Goal: Information Seeking & Learning: Learn about a topic

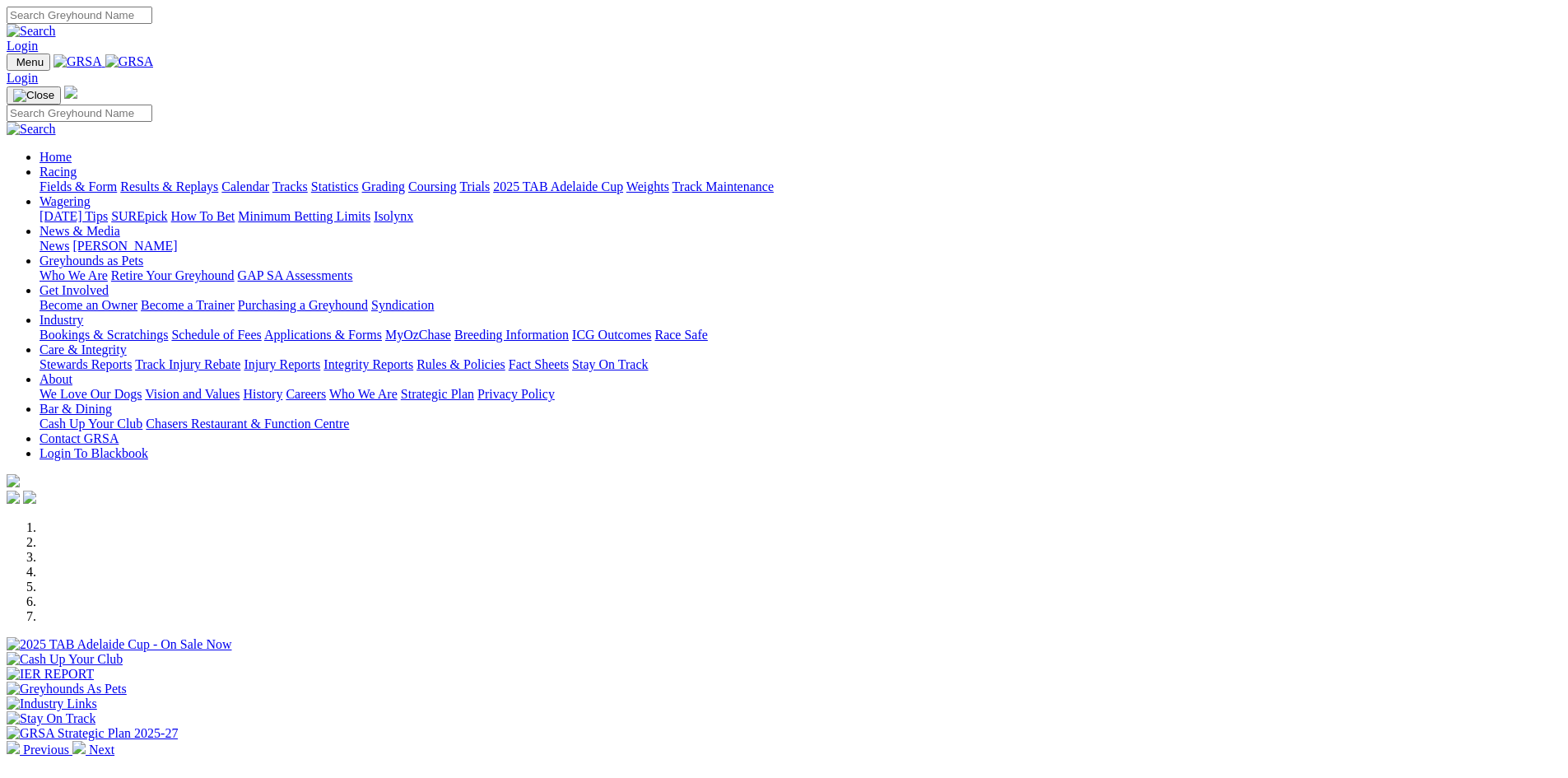
click at [76, 164] on link "Racing" at bounding box center [57, 172] width 37 height 14
click at [269, 180] on link "Calendar" at bounding box center [245, 187] width 48 height 14
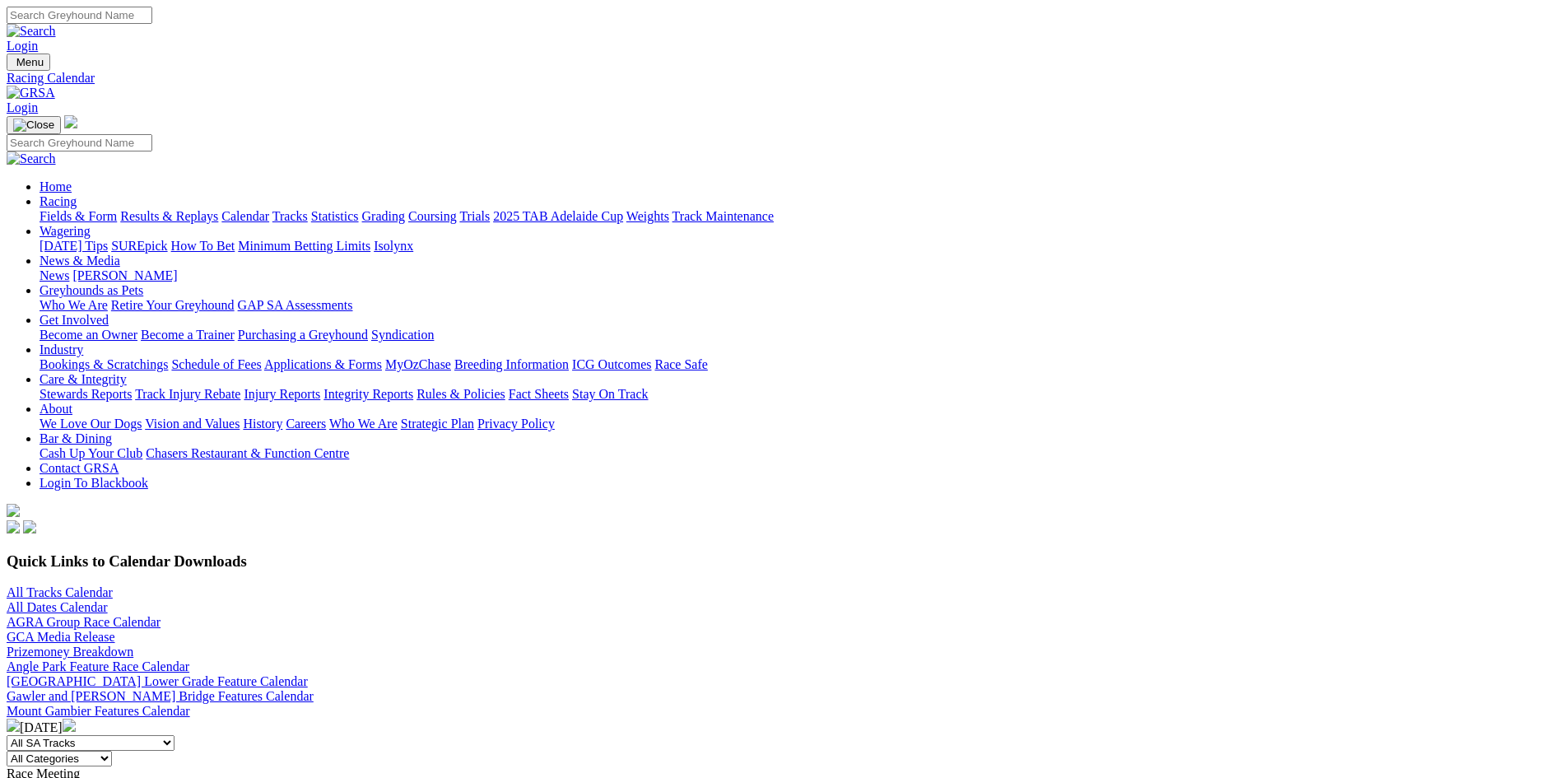
click at [76, 194] on link "Racing" at bounding box center [57, 201] width 37 height 14
click at [113, 586] on link "All Tracks Calendar" at bounding box center [59, 593] width 106 height 14
click at [269, 209] on link "Calendar" at bounding box center [245, 217] width 48 height 14
click at [623, 209] on link "2025 TAB Adelaide Cup" at bounding box center [558, 217] width 130 height 14
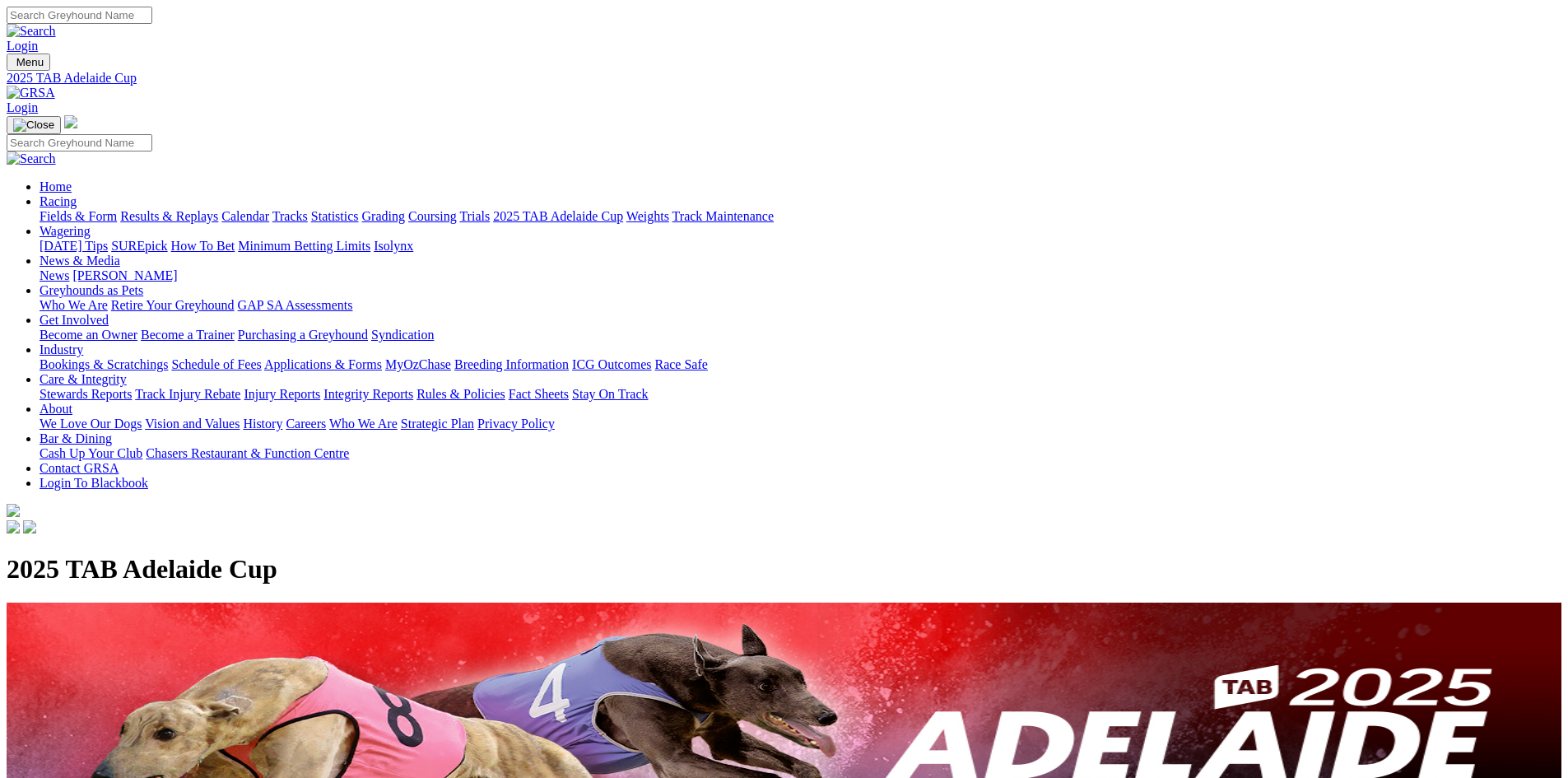
click at [218, 209] on link "Results & Replays" at bounding box center [169, 217] width 98 height 14
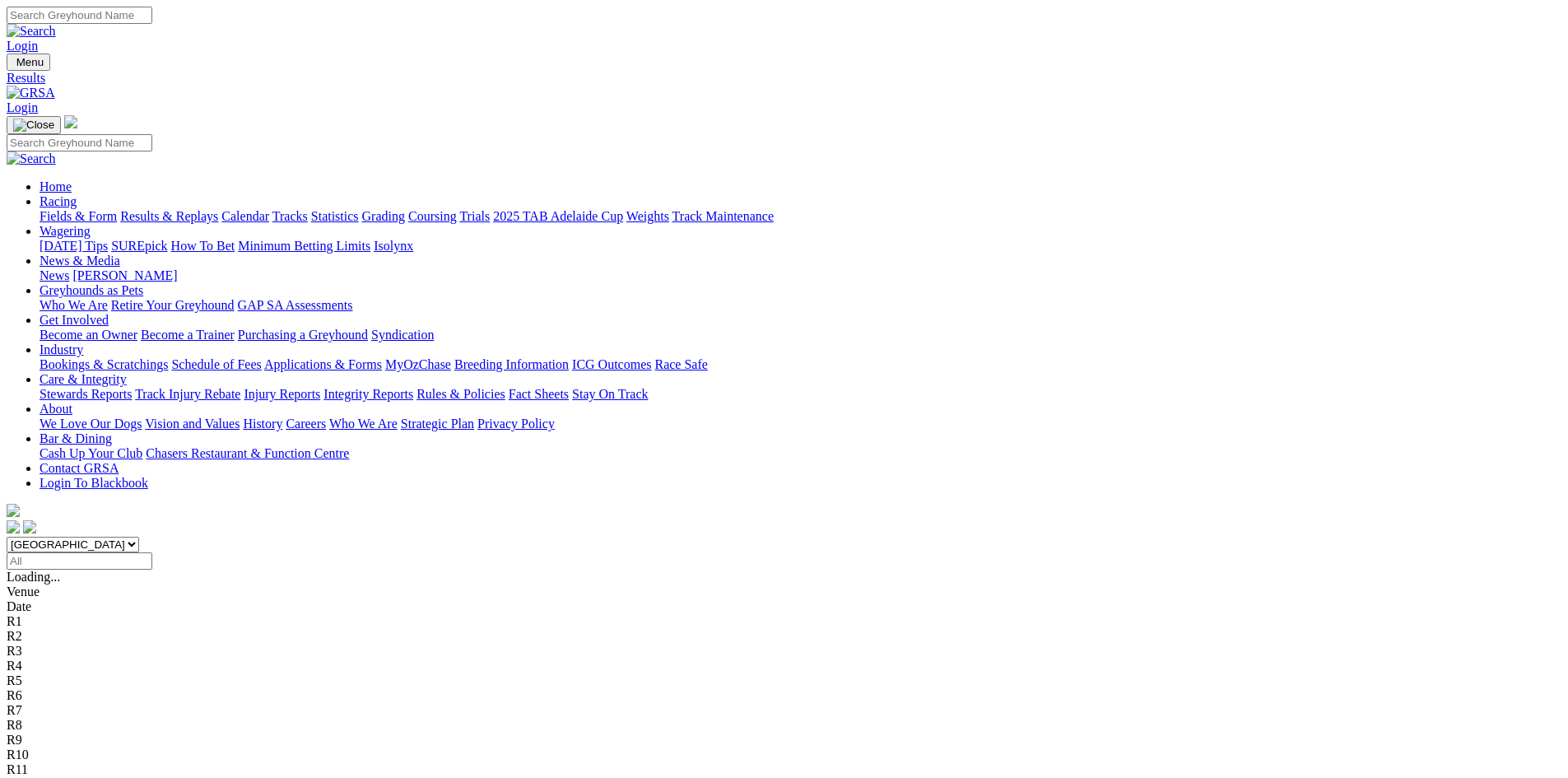
click at [269, 209] on link "Calendar" at bounding box center [245, 217] width 48 height 14
